Goal: Communication & Community: Answer question/provide support

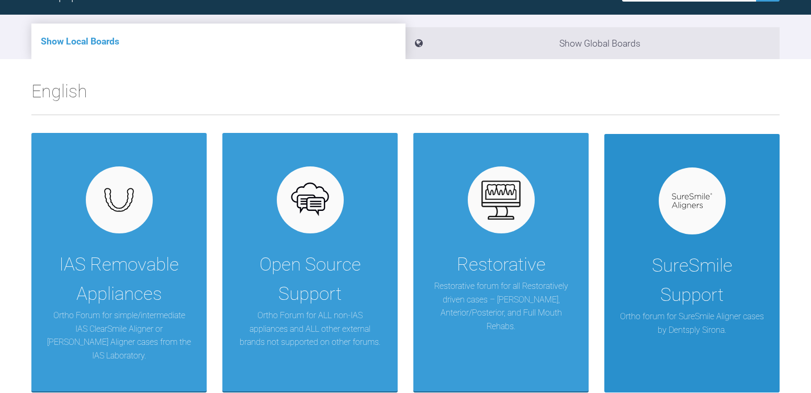
click at [742, 251] on div "SureSmile Support" at bounding box center [692, 280] width 144 height 59
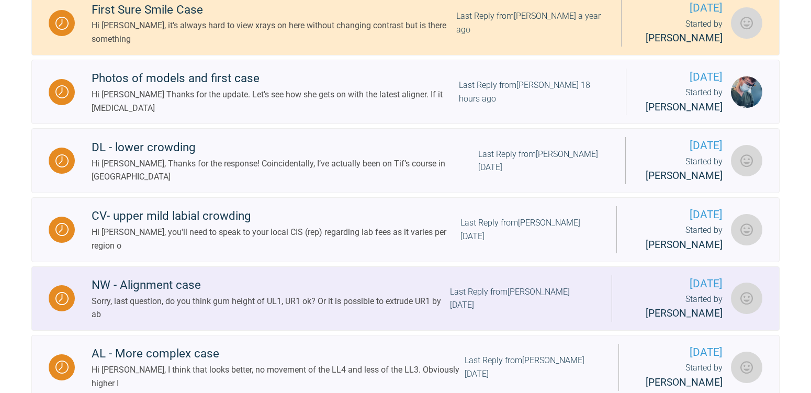
scroll to position [314, 0]
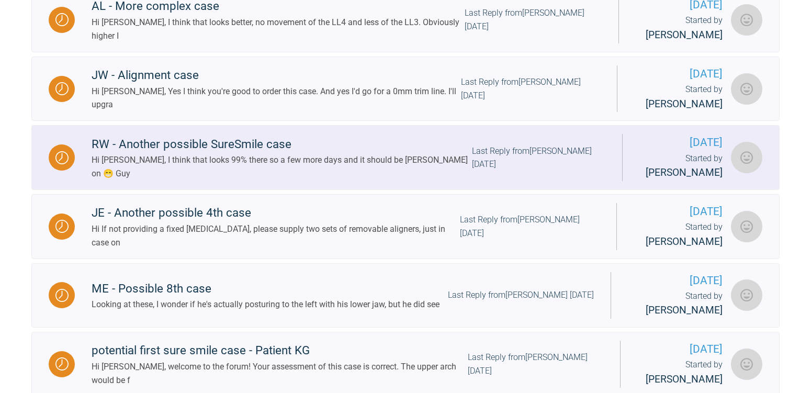
click at [219, 176] on div "Hi [PERSON_NAME], I think that looks 99% there so a few more days and it should…" at bounding box center [282, 166] width 380 height 27
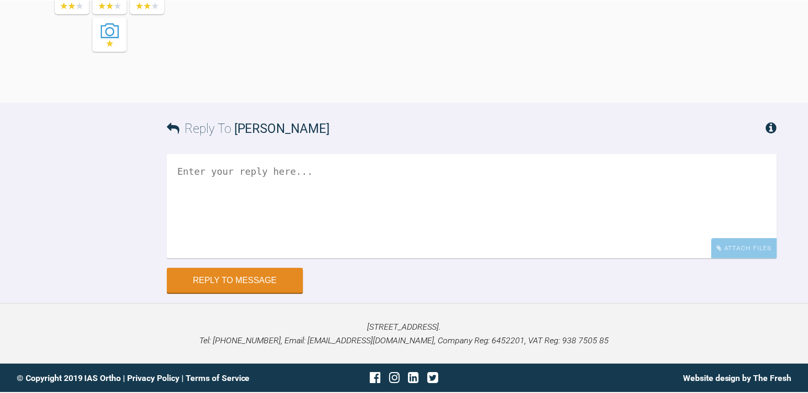
scroll to position [10806, 0]
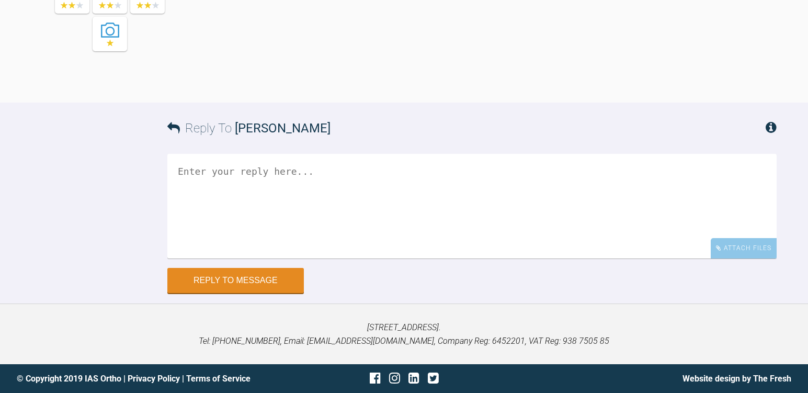
click at [371, 215] on textarea at bounding box center [471, 206] width 609 height 105
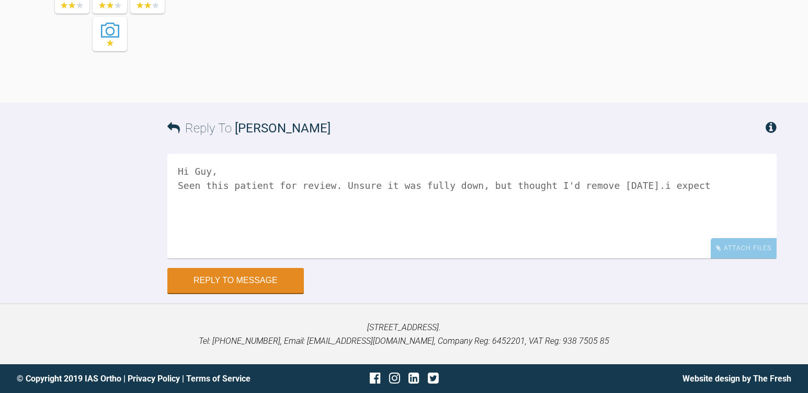
type textarea "Hi Guy, Seen this patient for review. Unsure it was fully down, but thought I'd…"
